Goal: Communication & Community: Answer question/provide support

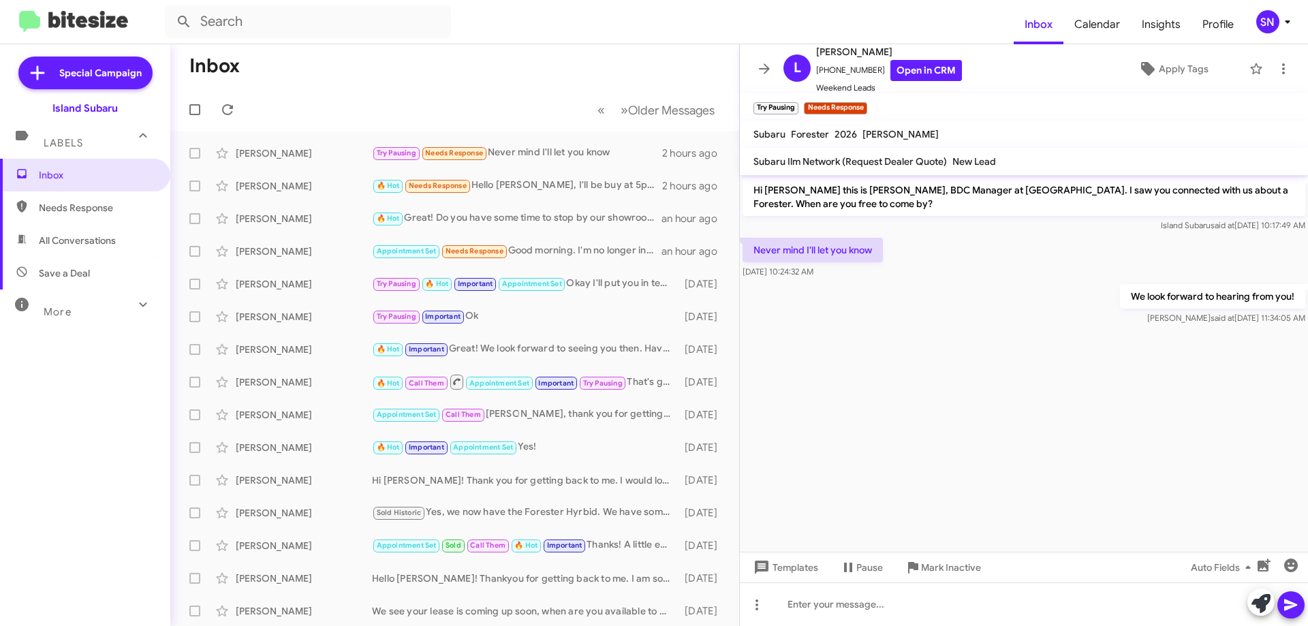
click at [757, 65] on icon at bounding box center [764, 69] width 16 height 16
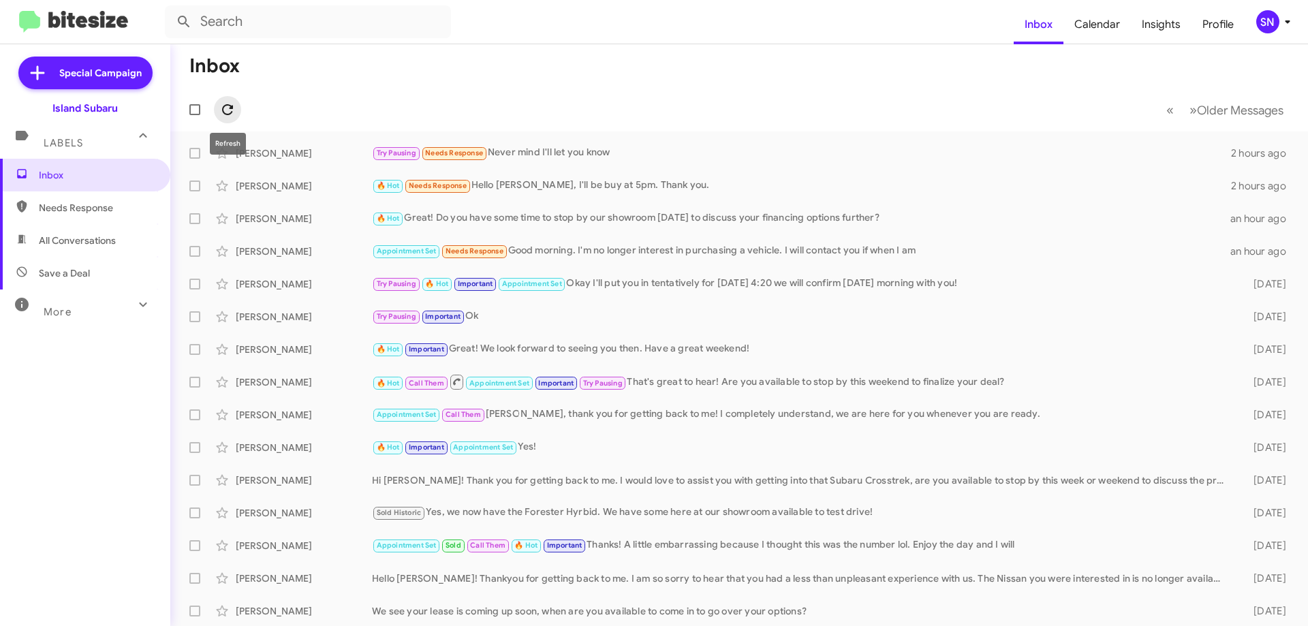
click at [233, 103] on icon at bounding box center [227, 110] width 16 height 16
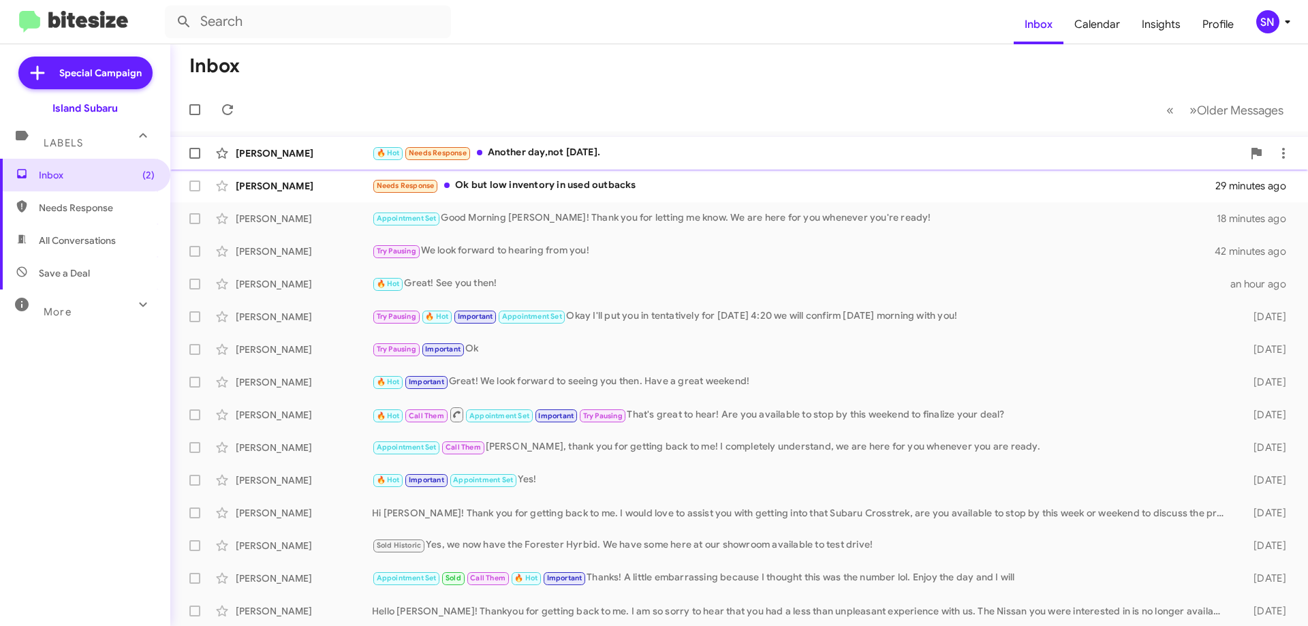
click at [627, 153] on div "🔥 Hot Needs Response Another day,not [DATE]." at bounding box center [807, 153] width 871 height 16
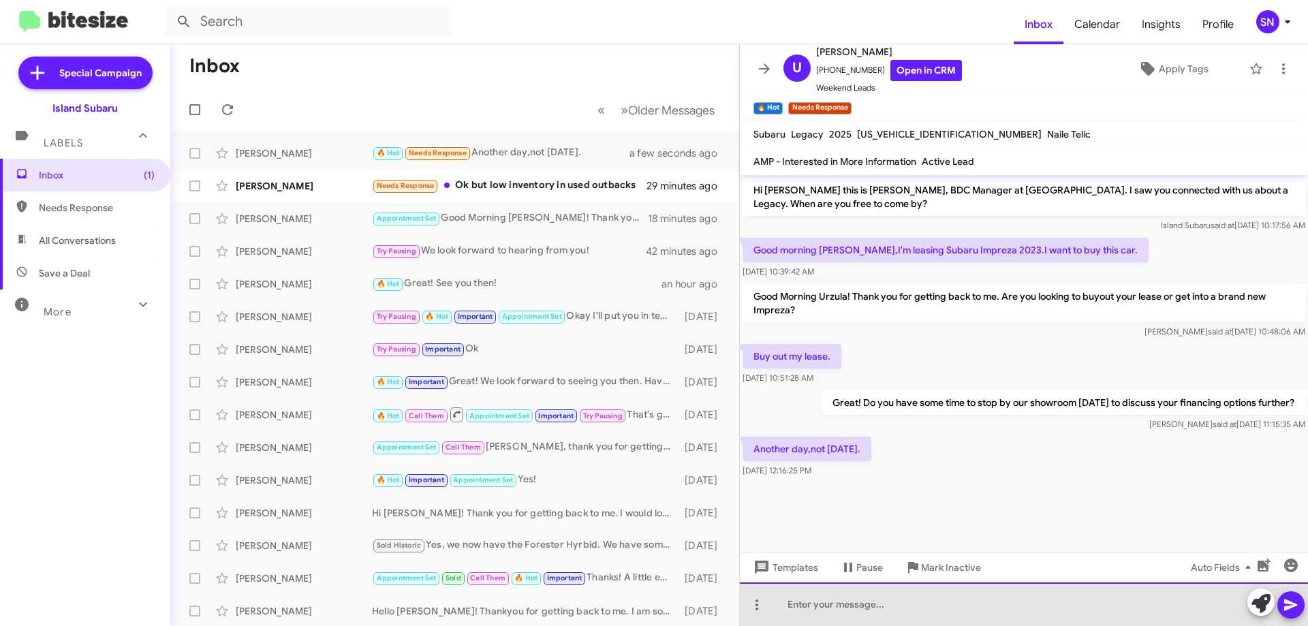
click at [848, 607] on div at bounding box center [1024, 604] width 568 height 44
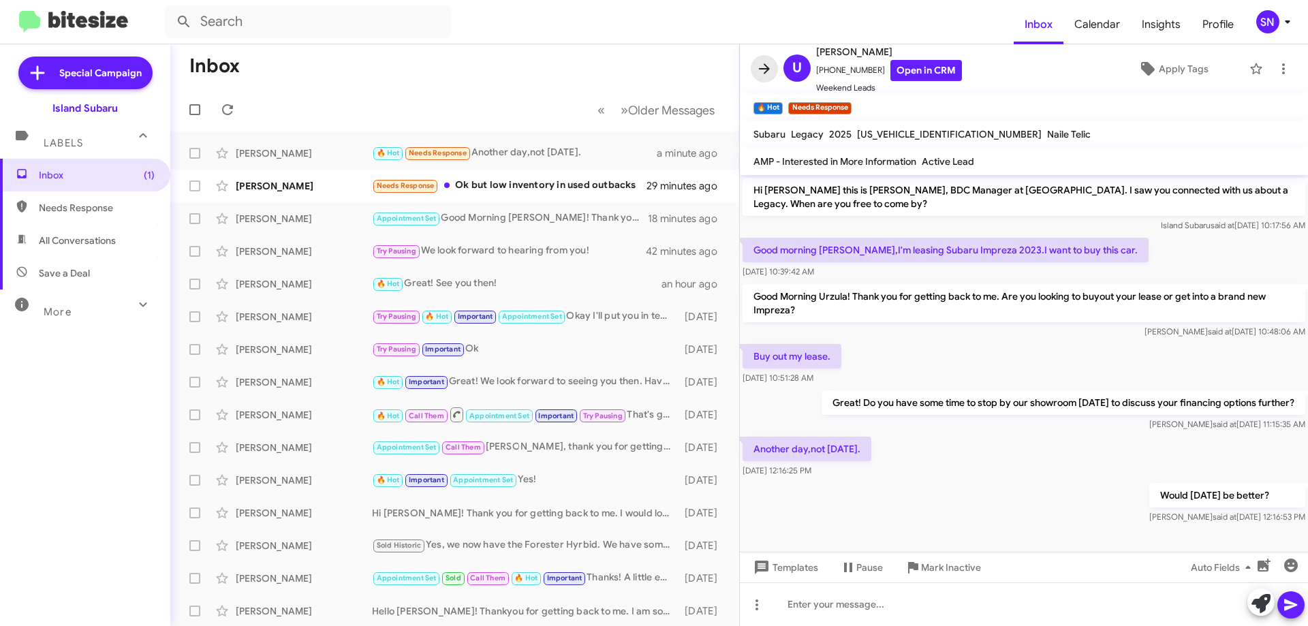
click at [763, 67] on icon at bounding box center [764, 69] width 16 height 16
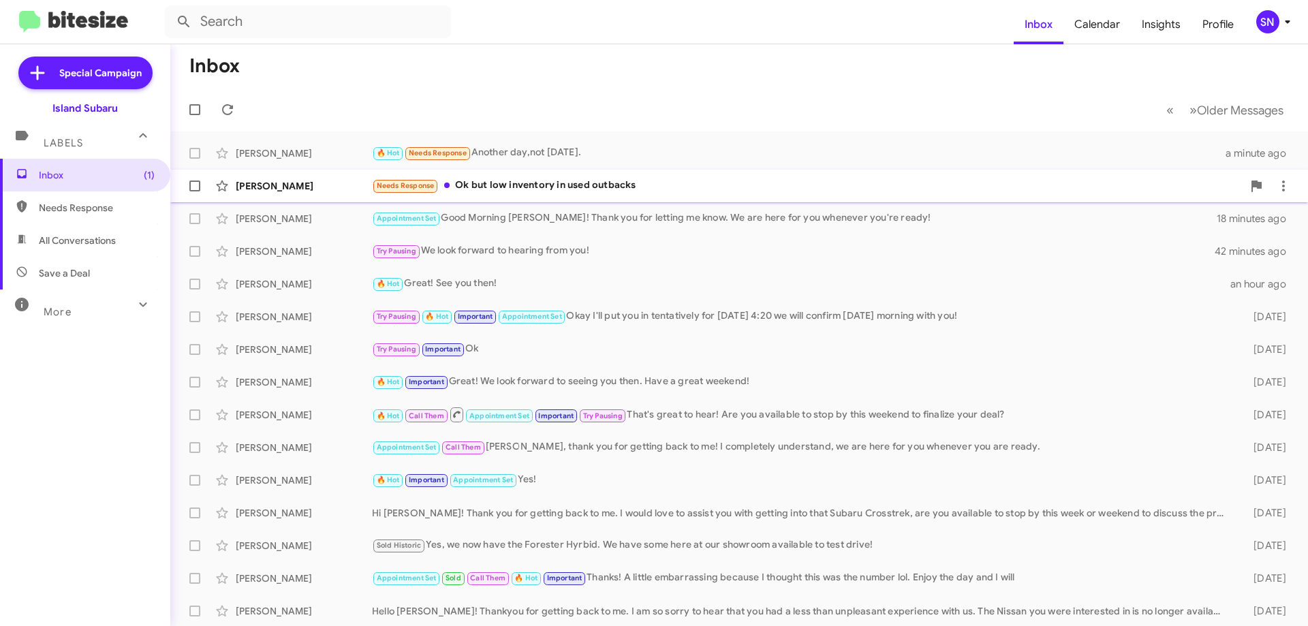
click at [538, 184] on div "Needs Response Ok but low inventory in used outbacks" at bounding box center [807, 186] width 871 height 16
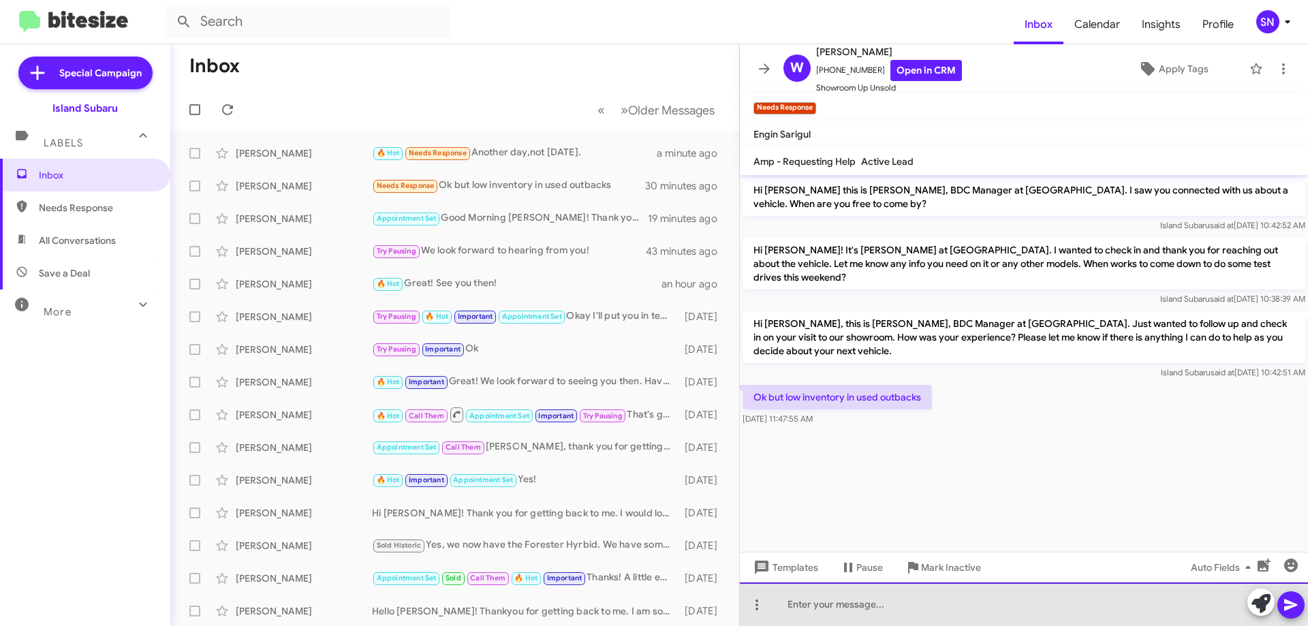
click at [830, 587] on div at bounding box center [1024, 604] width 568 height 44
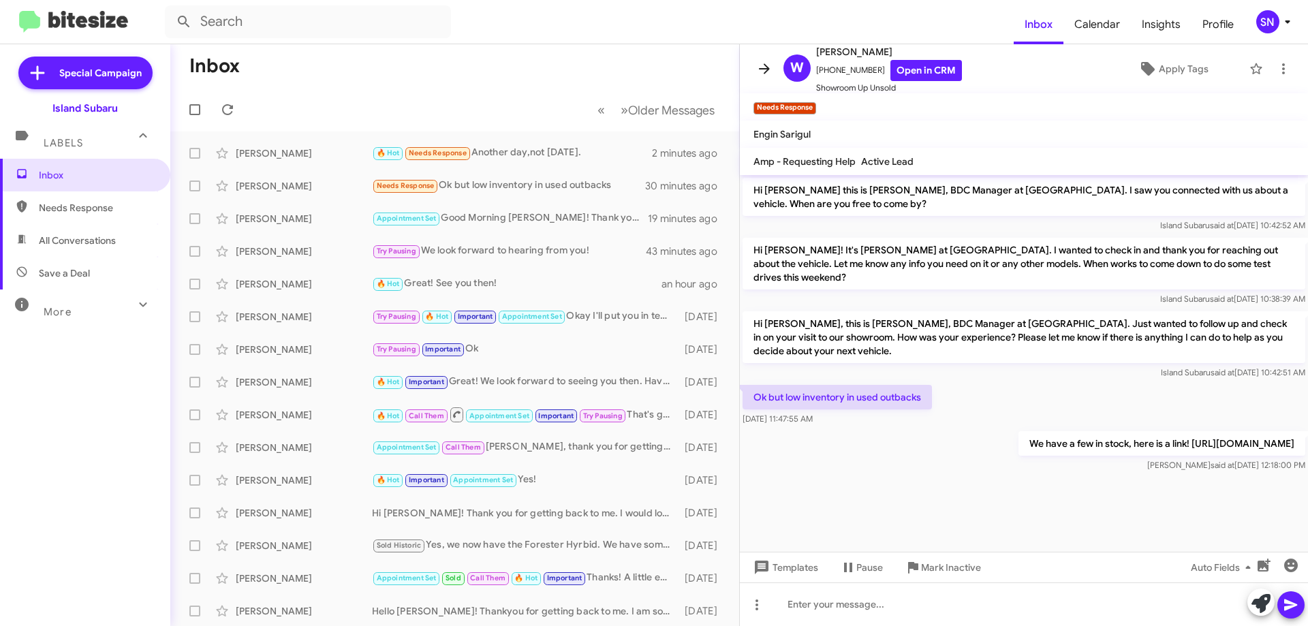
click at [758, 68] on icon at bounding box center [764, 69] width 16 height 16
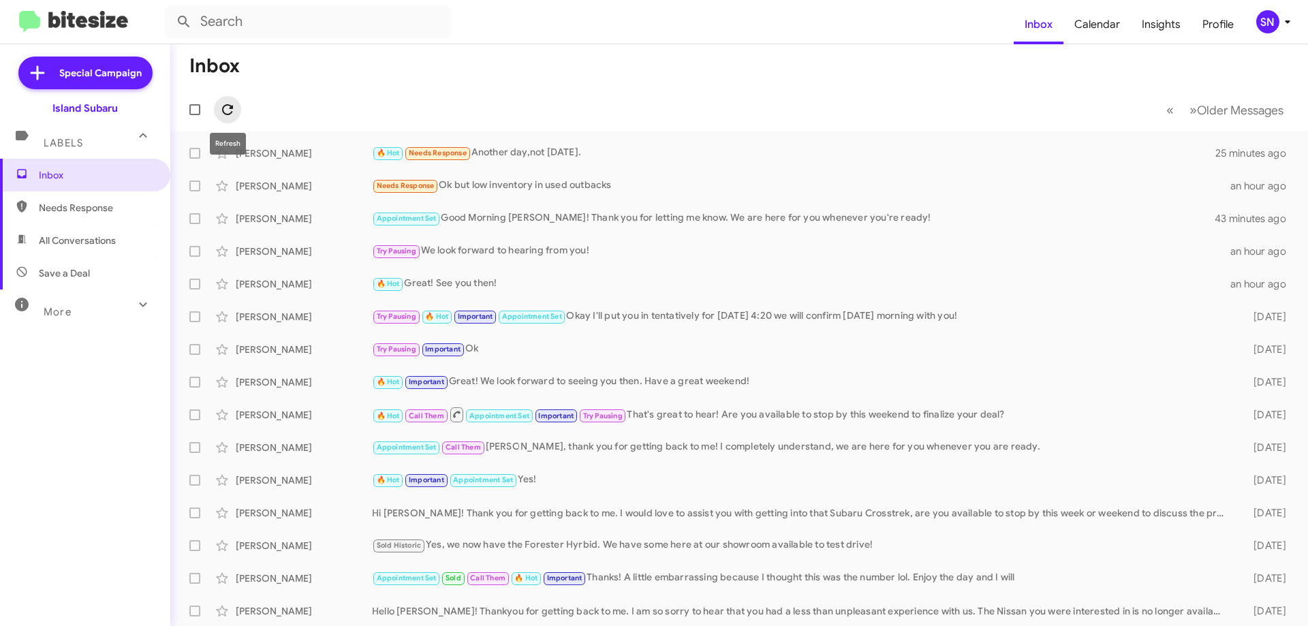
click at [227, 106] on icon at bounding box center [227, 109] width 11 height 11
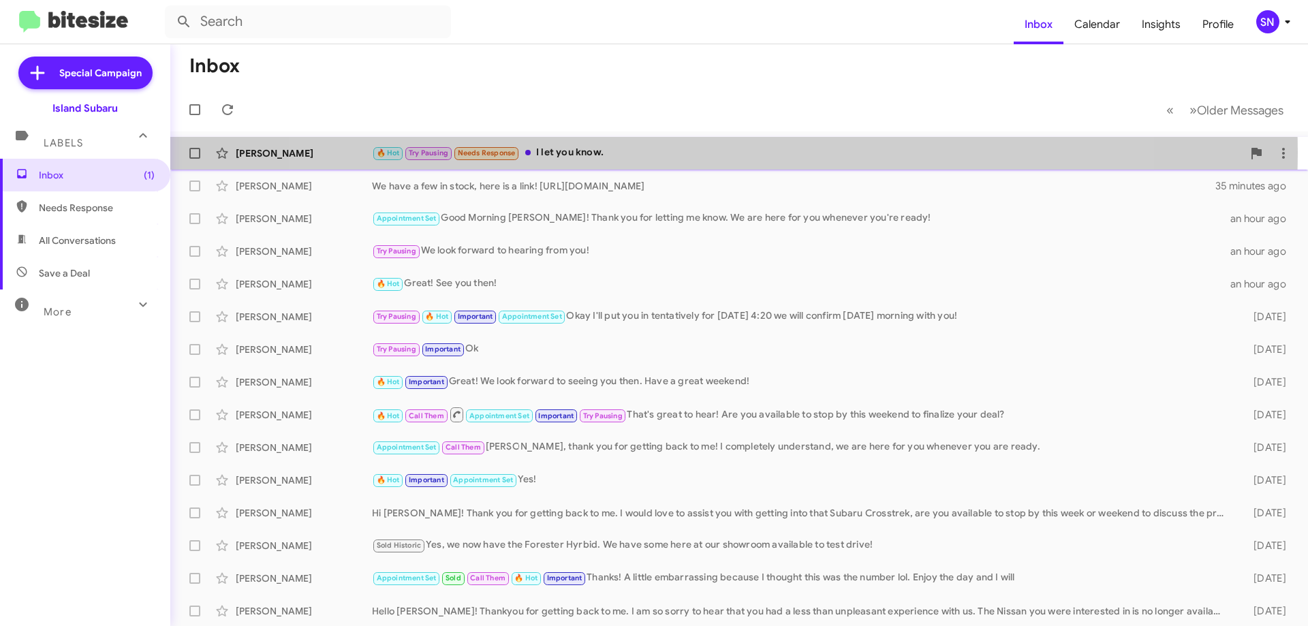
click at [706, 153] on div "🔥 Hot Try Pausing Needs Response I let you know." at bounding box center [807, 153] width 871 height 16
click at [1275, 153] on icon at bounding box center [1283, 153] width 16 height 16
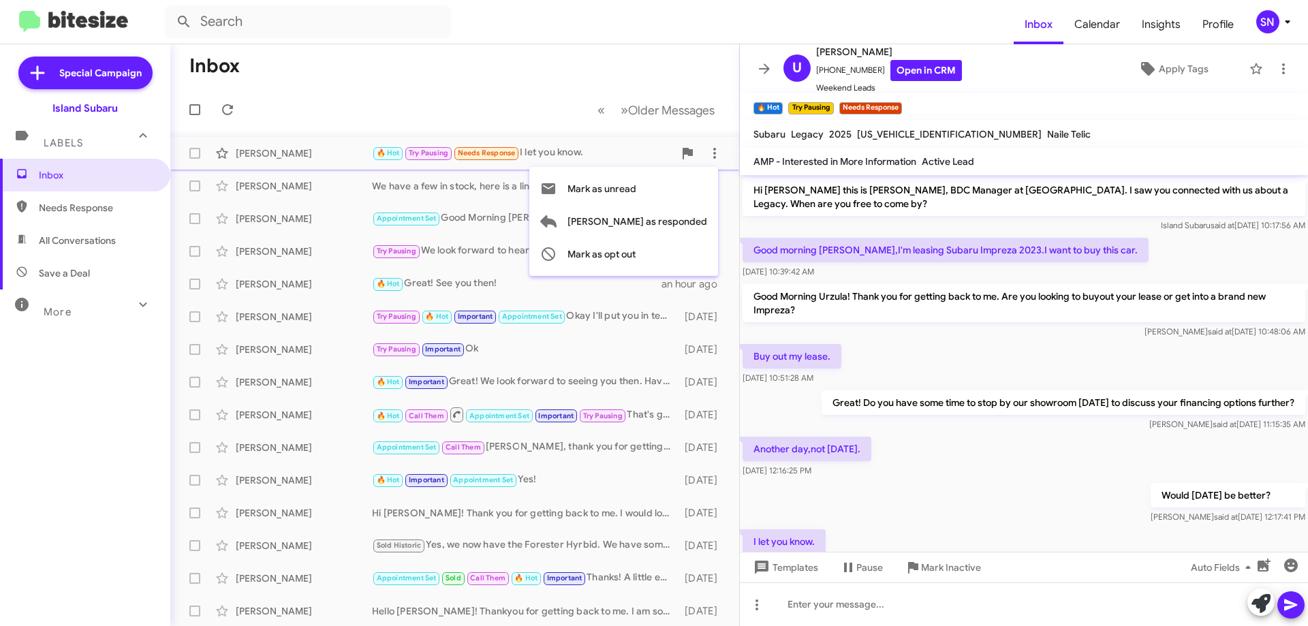
click at [989, 416] on div at bounding box center [654, 313] width 1308 height 626
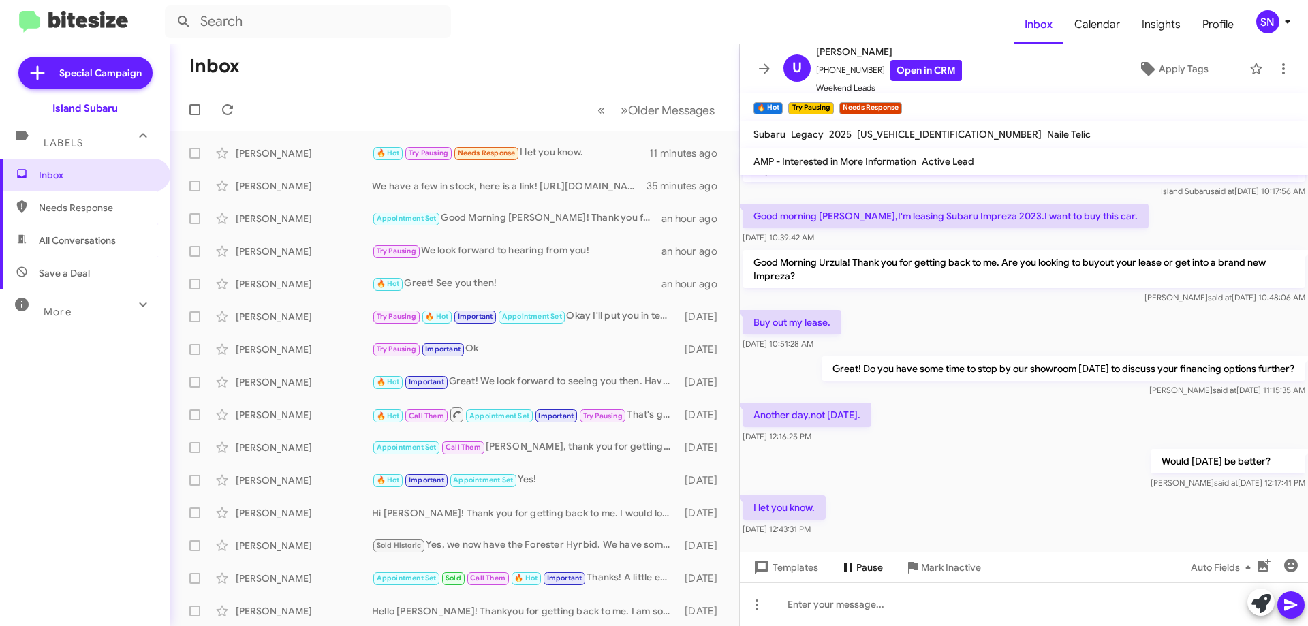
scroll to position [48, 0]
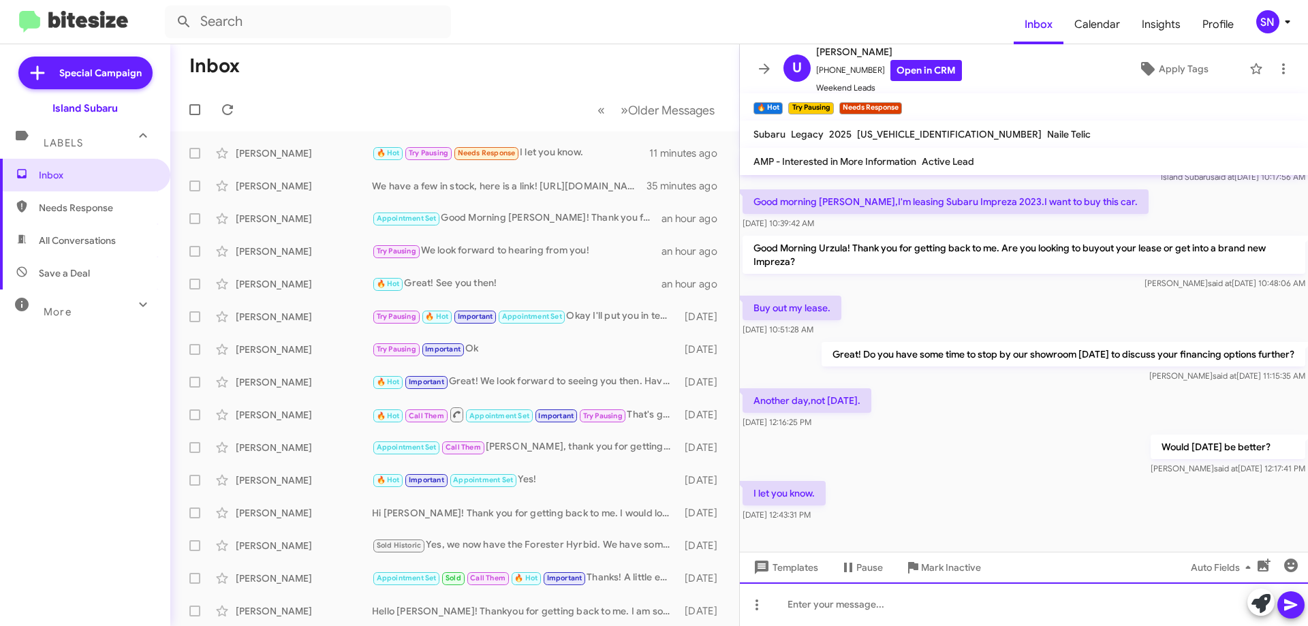
click at [884, 604] on div at bounding box center [1024, 604] width 568 height 44
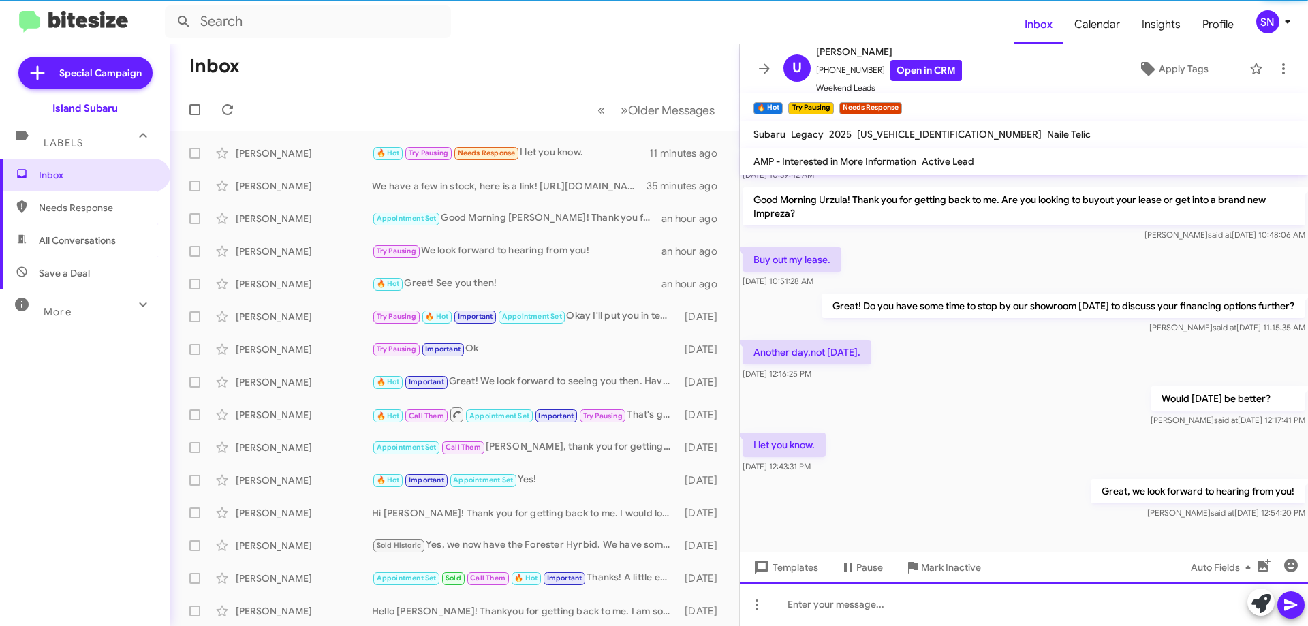
scroll to position [98, 0]
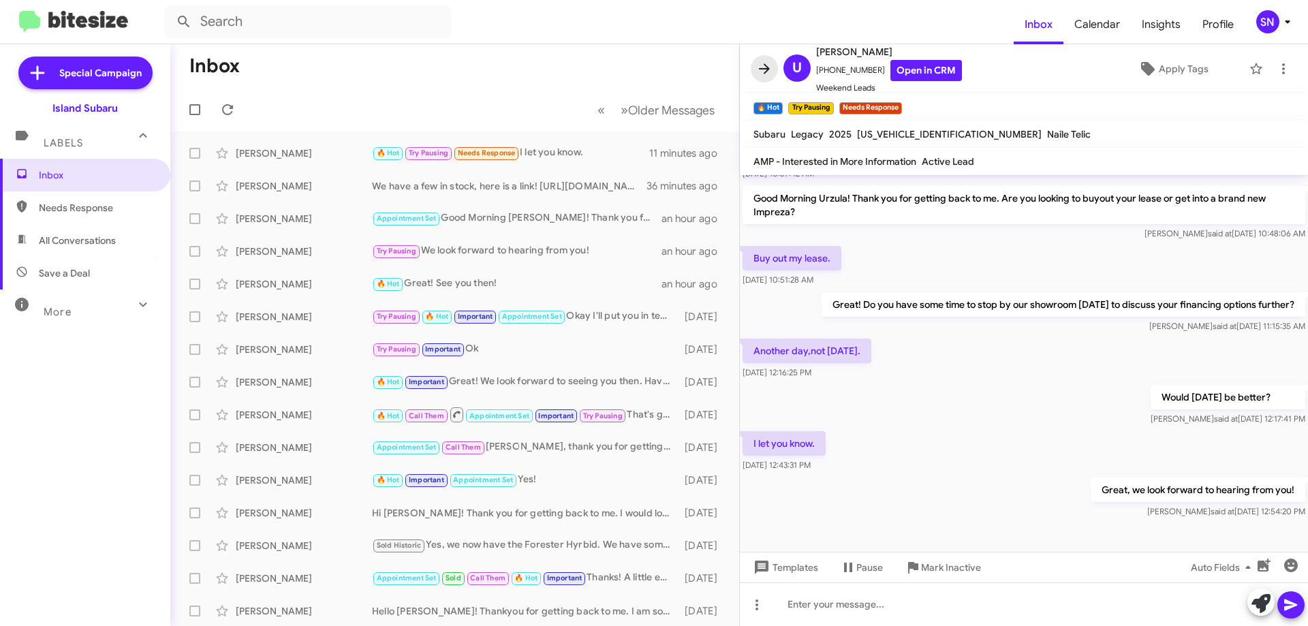
click at [760, 65] on icon at bounding box center [764, 69] width 16 height 16
